Goal: Book appointment/travel/reservation

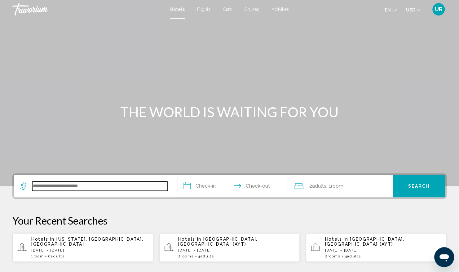
click at [38, 187] on input "Search widget" at bounding box center [100, 185] width 136 height 9
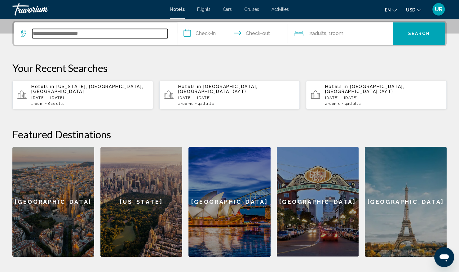
scroll to position [153, 0]
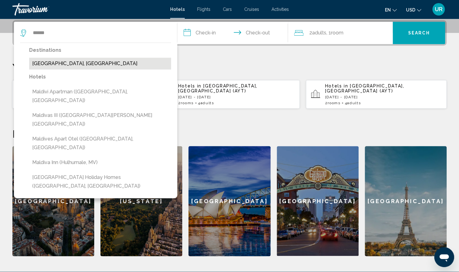
click at [65, 63] on button "[GEOGRAPHIC_DATA], [GEOGRAPHIC_DATA]" at bounding box center [100, 64] width 142 height 12
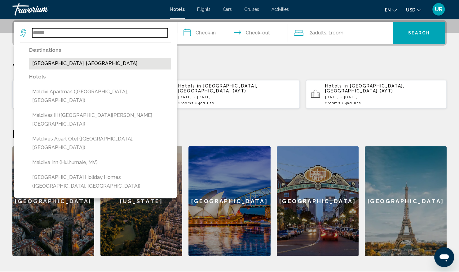
type input "**********"
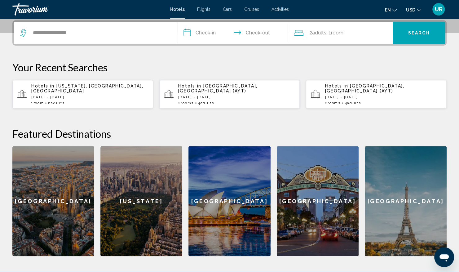
click at [201, 32] on input "**********" at bounding box center [233, 34] width 113 height 24
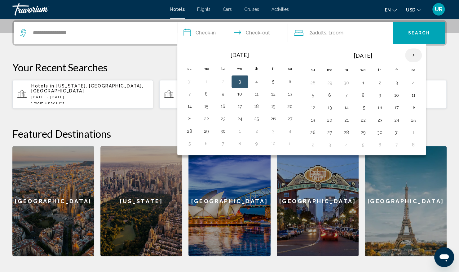
click at [411, 53] on th "Next month" at bounding box center [413, 55] width 17 height 14
click at [411, 56] on th "Next month" at bounding box center [413, 55] width 17 height 14
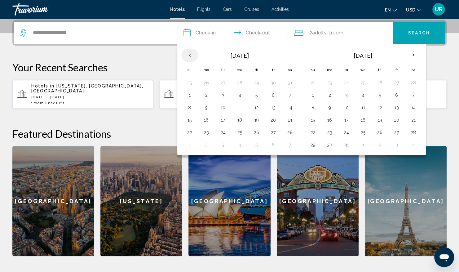
click at [183, 58] on th "Previous month" at bounding box center [189, 55] width 17 height 14
click at [204, 108] on button "12" at bounding box center [207, 107] width 10 height 9
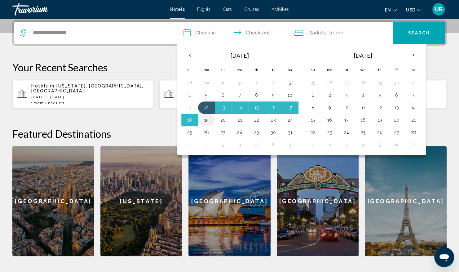
click at [204, 118] on button "19" at bounding box center [207, 120] width 10 height 9
type input "**********"
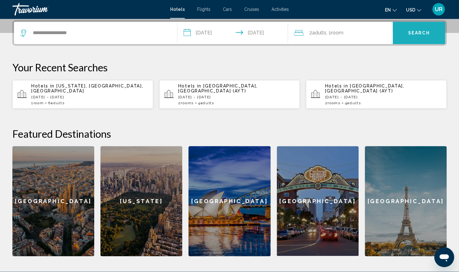
click at [422, 33] on span "Search" at bounding box center [419, 33] width 22 height 5
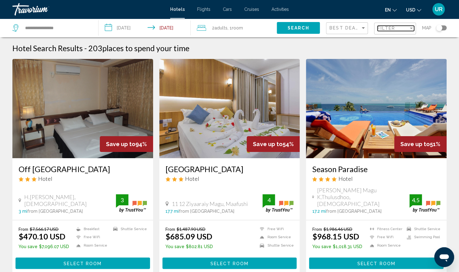
click at [411, 29] on div "Filter" at bounding box center [411, 29] width 3 height 2
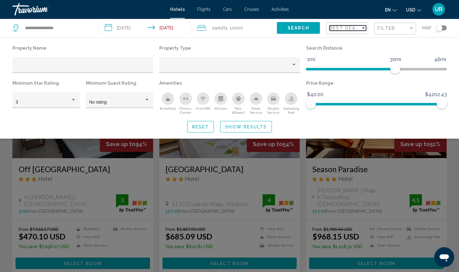
click at [361, 27] on div "Sort by" at bounding box center [364, 27] width 6 height 5
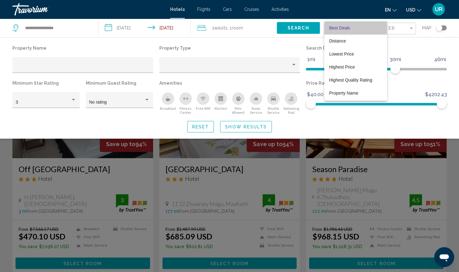
click at [338, 27] on span "Best Deals" at bounding box center [339, 27] width 21 height 5
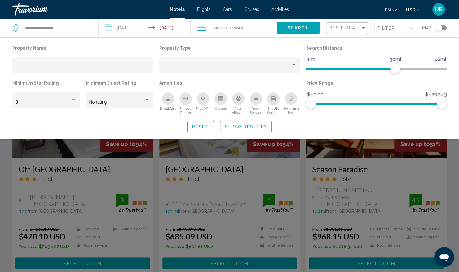
click at [245, 167] on div "Search widget" at bounding box center [229, 182] width 459 height 179
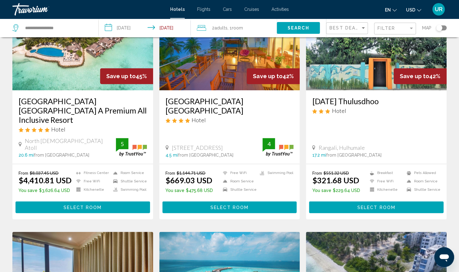
scroll to position [297, 0]
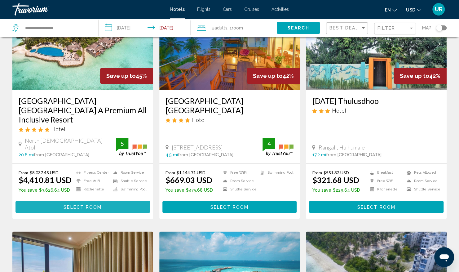
click at [74, 205] on span "Select Room" at bounding box center [83, 207] width 38 height 5
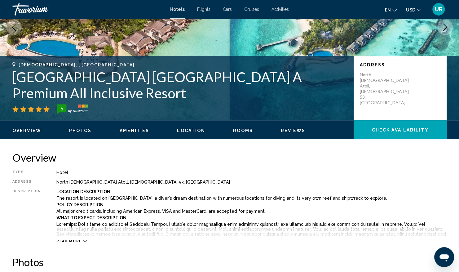
scroll to position [81, 0]
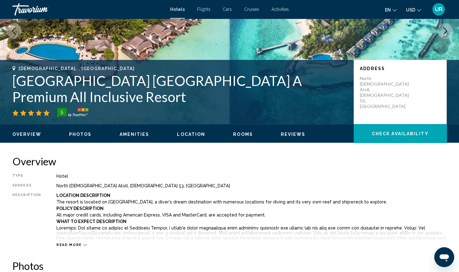
drag, startPoint x: 15, startPoint y: 81, endPoint x: 308, endPoint y: 95, distance: 293.7
click at [308, 95] on h1 "[GEOGRAPHIC_DATA] [GEOGRAPHIC_DATA] A Premium All Inclusive Resort" at bounding box center [179, 89] width 335 height 32
copy h1 "[GEOGRAPHIC_DATA] [GEOGRAPHIC_DATA] A Premium All Inclusive Resort"
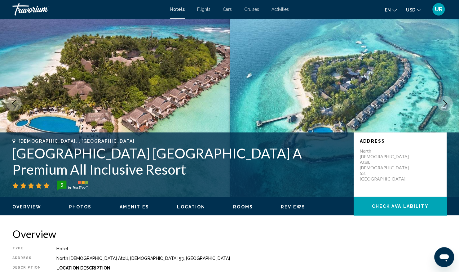
scroll to position [0, 0]
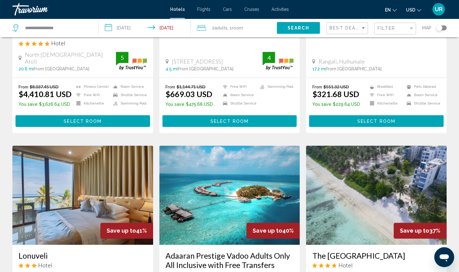
scroll to position [383, 0]
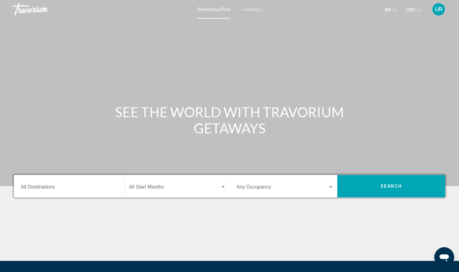
click at [252, 11] on span "Getaways" at bounding box center [253, 9] width 20 height 5
click at [39, 187] on input "Destination All Destinations" at bounding box center [69, 188] width 97 height 6
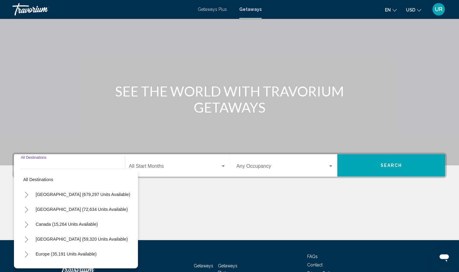
scroll to position [65, 0]
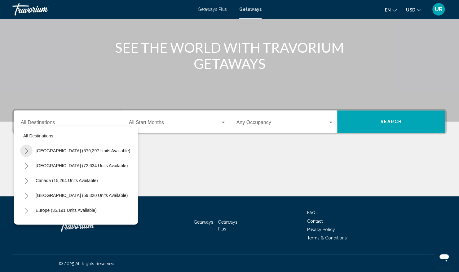
click at [25, 150] on icon "Toggle United States (679,297 units available)" at bounding box center [26, 151] width 5 height 6
click at [222, 124] on div "Search widget" at bounding box center [223, 122] width 6 height 5
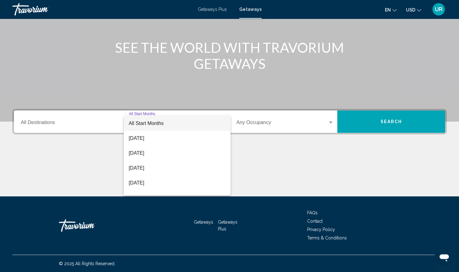
click at [22, 122] on div at bounding box center [229, 136] width 459 height 272
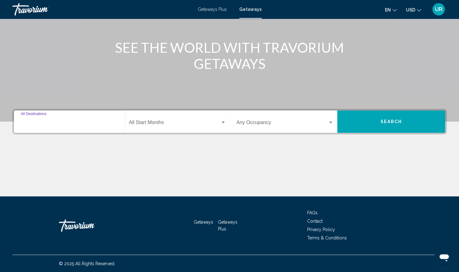
click at [22, 122] on input "Destination All Destinations" at bounding box center [69, 124] width 97 height 6
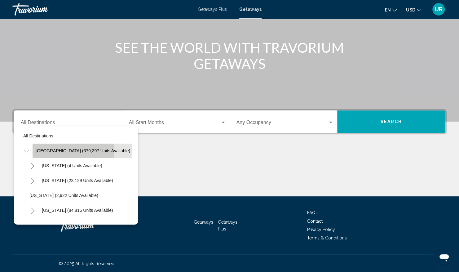
click at [46, 151] on span "United States (679,297 units available)" at bounding box center [83, 150] width 95 height 5
type input "**********"
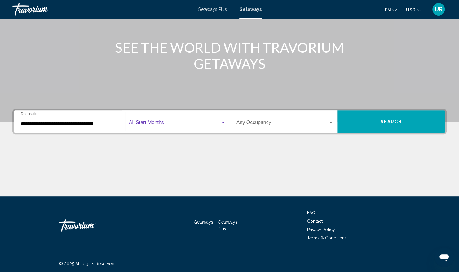
click at [222, 122] on div "Search widget" at bounding box center [223, 123] width 3 height 2
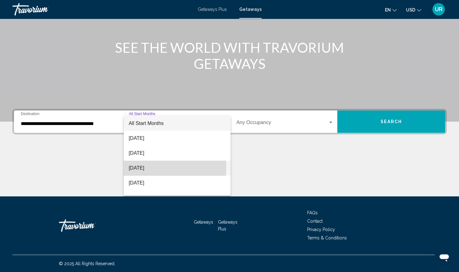
click at [151, 168] on span "November 2025" at bounding box center [177, 168] width 97 height 15
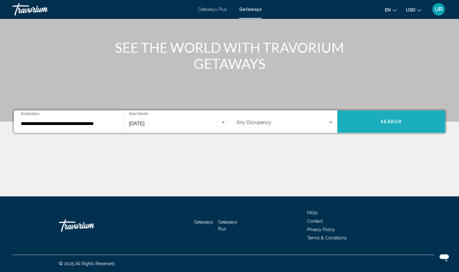
click at [391, 122] on span "Search" at bounding box center [391, 121] width 22 height 5
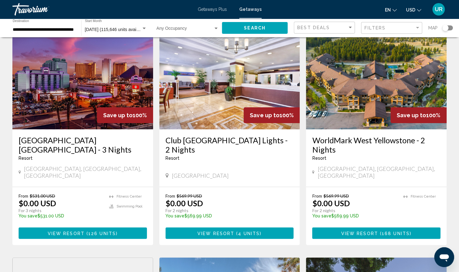
scroll to position [36, 0]
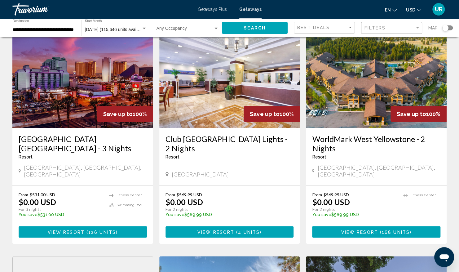
click at [272, 152] on h3 "Club Wyndham Harbour Lights - 2 Nights" at bounding box center [230, 143] width 128 height 19
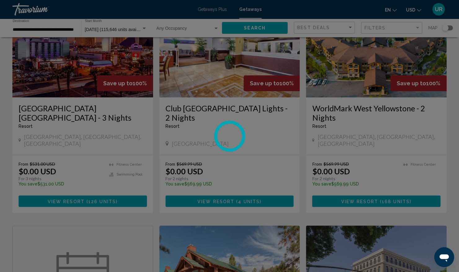
scroll to position [67, 0]
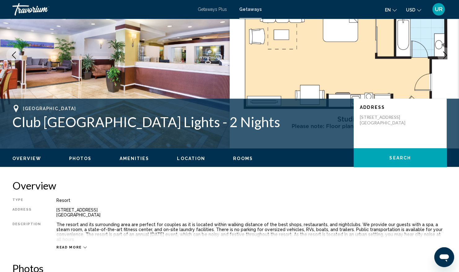
scroll to position [58, 0]
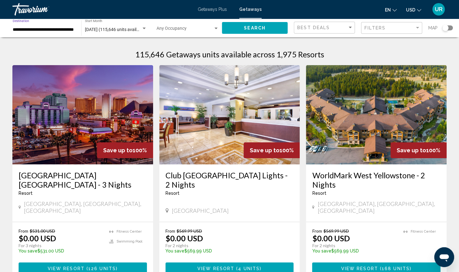
click at [29, 30] on input "**********" at bounding box center [44, 29] width 62 height 5
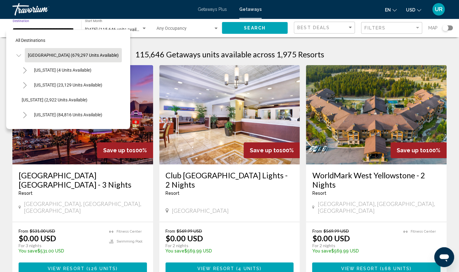
click at [23, 115] on icon "Toggle California (84,816 units available)" at bounding box center [25, 115] width 5 height 6
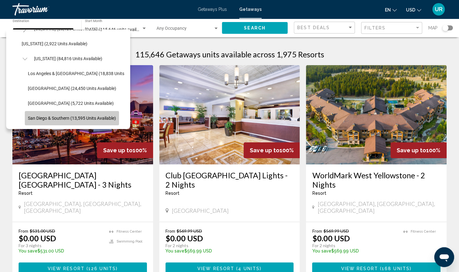
click at [58, 117] on span "San Diego & Southern (13,595 units available)" at bounding box center [72, 118] width 88 height 5
type input "**********"
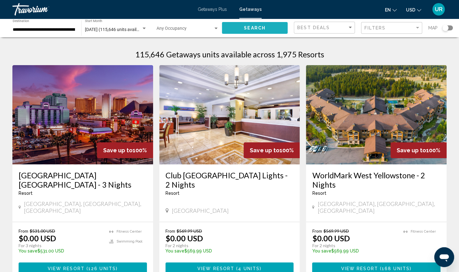
click at [252, 26] on span "Search" at bounding box center [255, 28] width 22 height 5
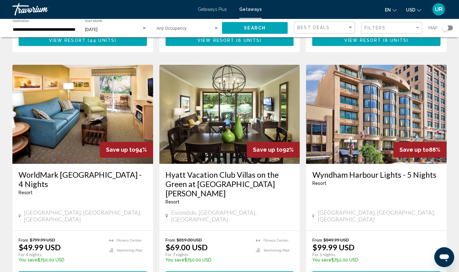
scroll to position [456, 0]
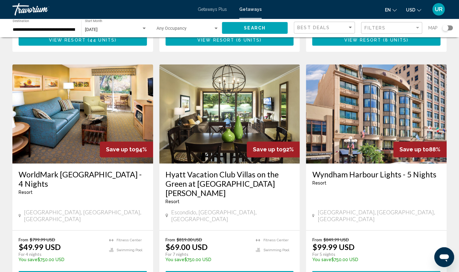
click at [372, 272] on span "View Resort" at bounding box center [363, 276] width 37 height 5
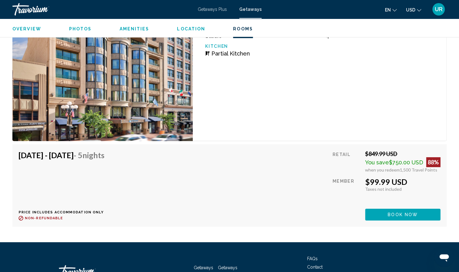
scroll to position [1130, 0]
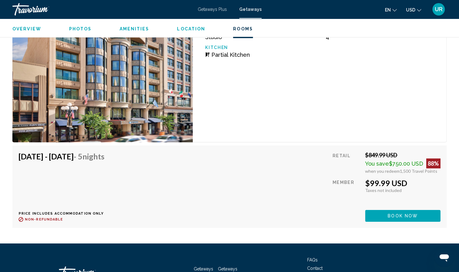
click at [404, 214] on span "Book now" at bounding box center [403, 216] width 30 height 5
